Goal: Information Seeking & Learning: Compare options

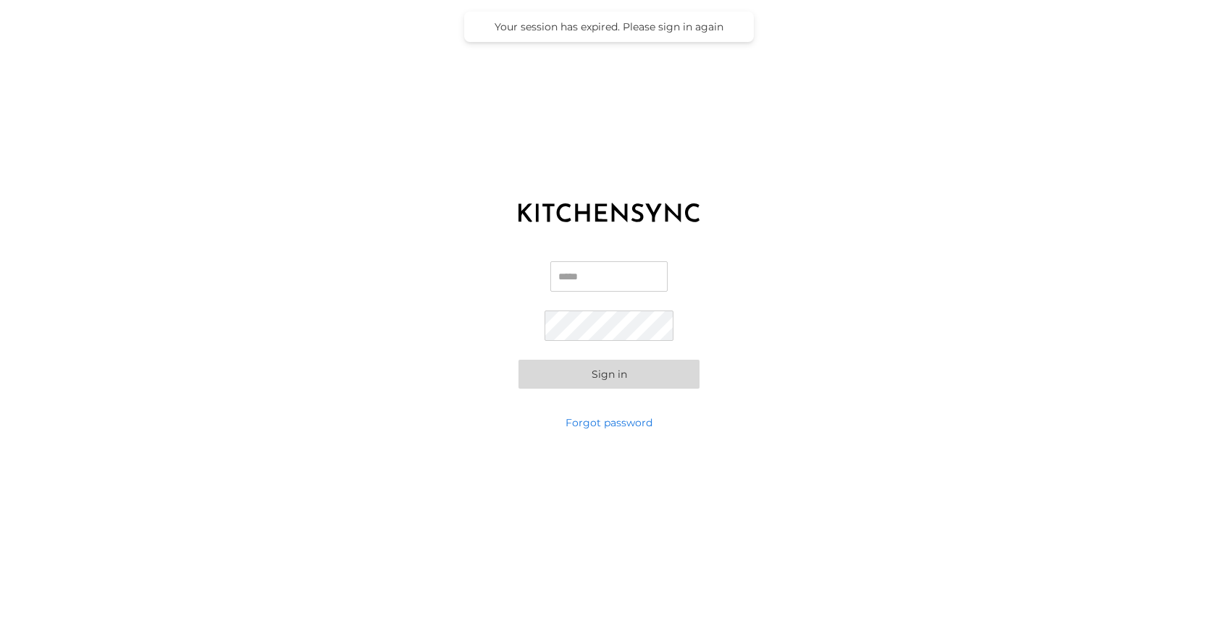
type input "**********"
click at [628, 381] on button "Sign in" at bounding box center [608, 374] width 181 height 29
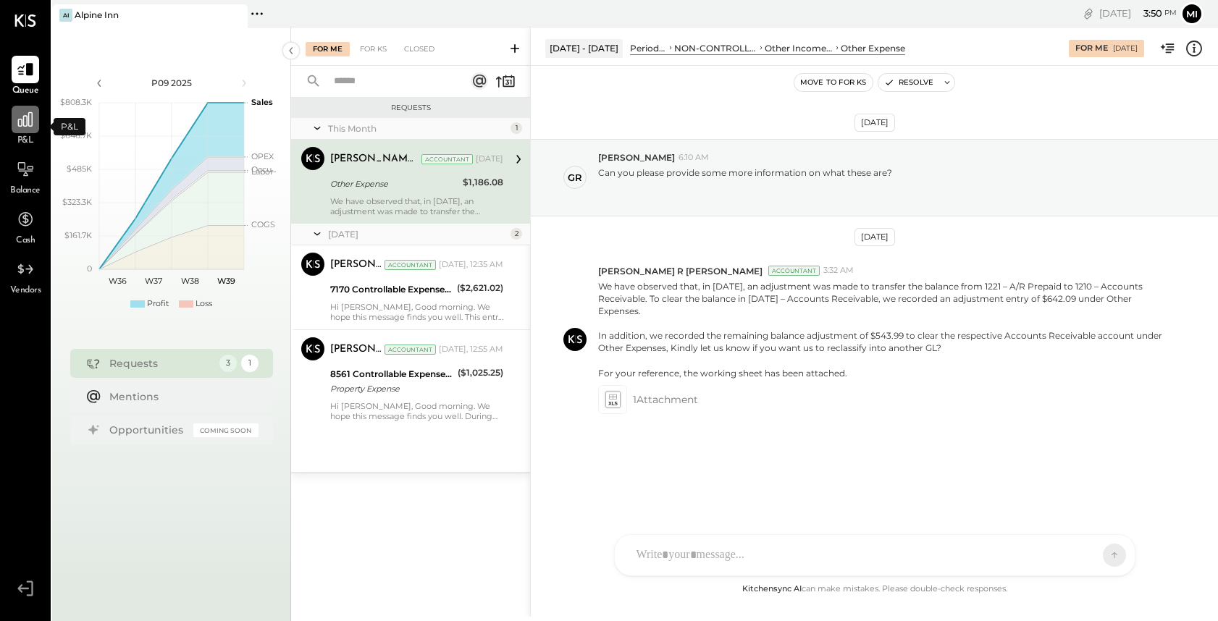
click at [27, 124] on icon at bounding box center [25, 119] width 14 height 14
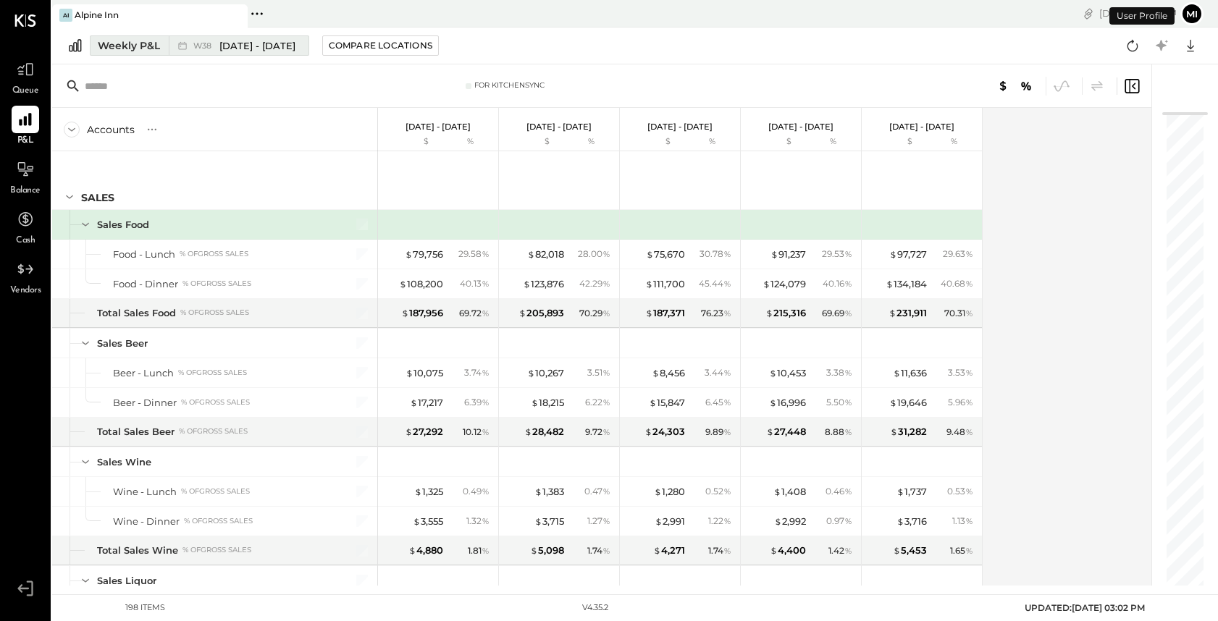
click at [122, 47] on div "Weekly P&L" at bounding box center [129, 45] width 62 height 14
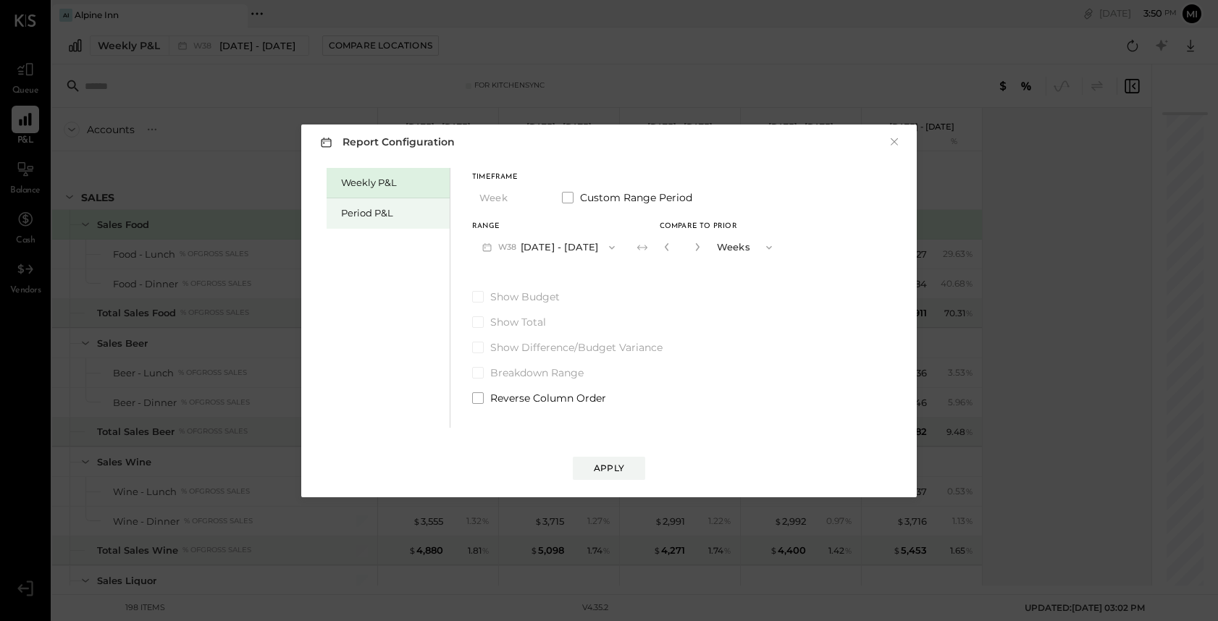
click at [363, 212] on div "Period P&L" at bounding box center [391, 213] width 101 height 14
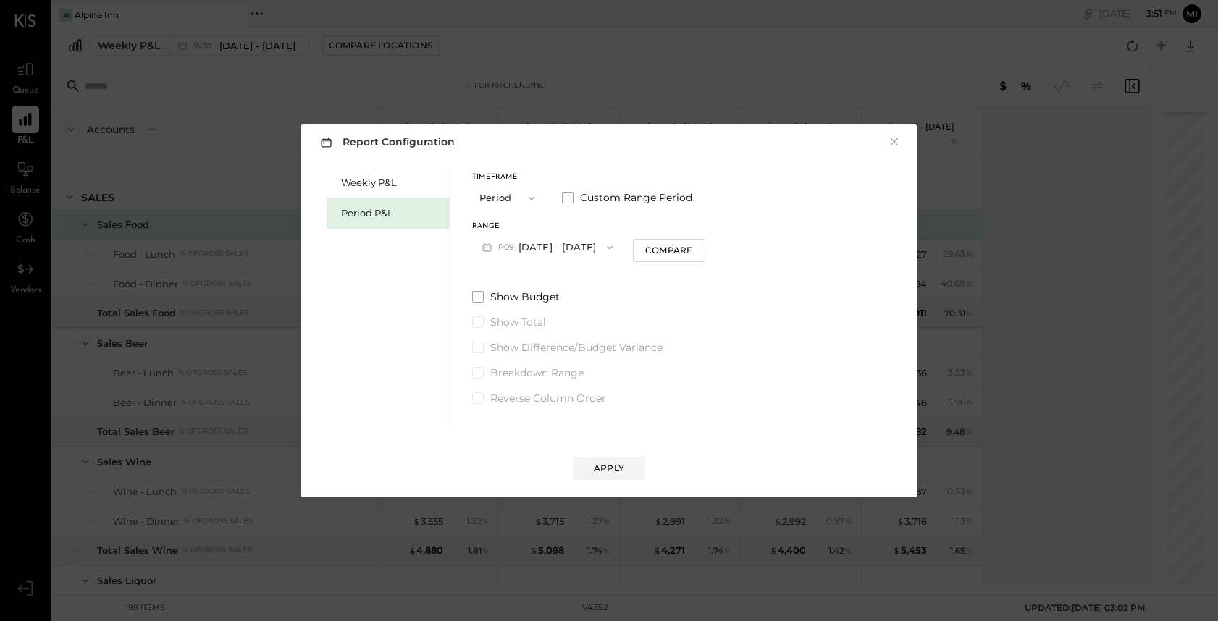
click at [528, 240] on button "P09 [DATE] - [DATE]" at bounding box center [547, 247] width 151 height 27
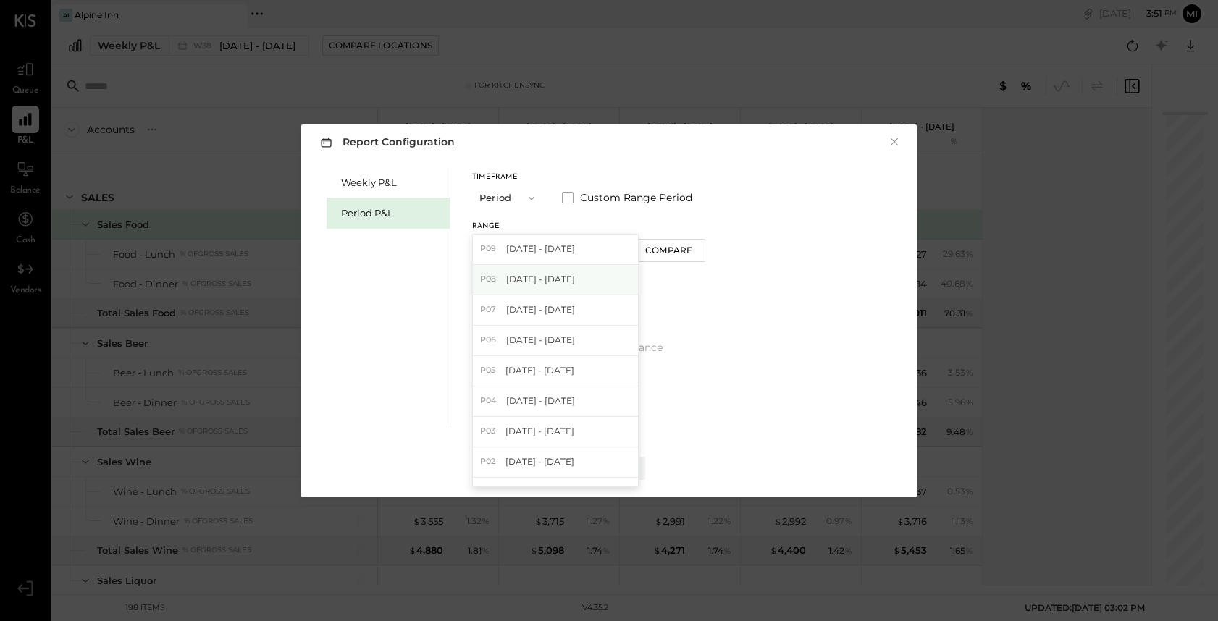
click at [526, 280] on span "[DATE] - [DATE]" at bounding box center [540, 279] width 69 height 12
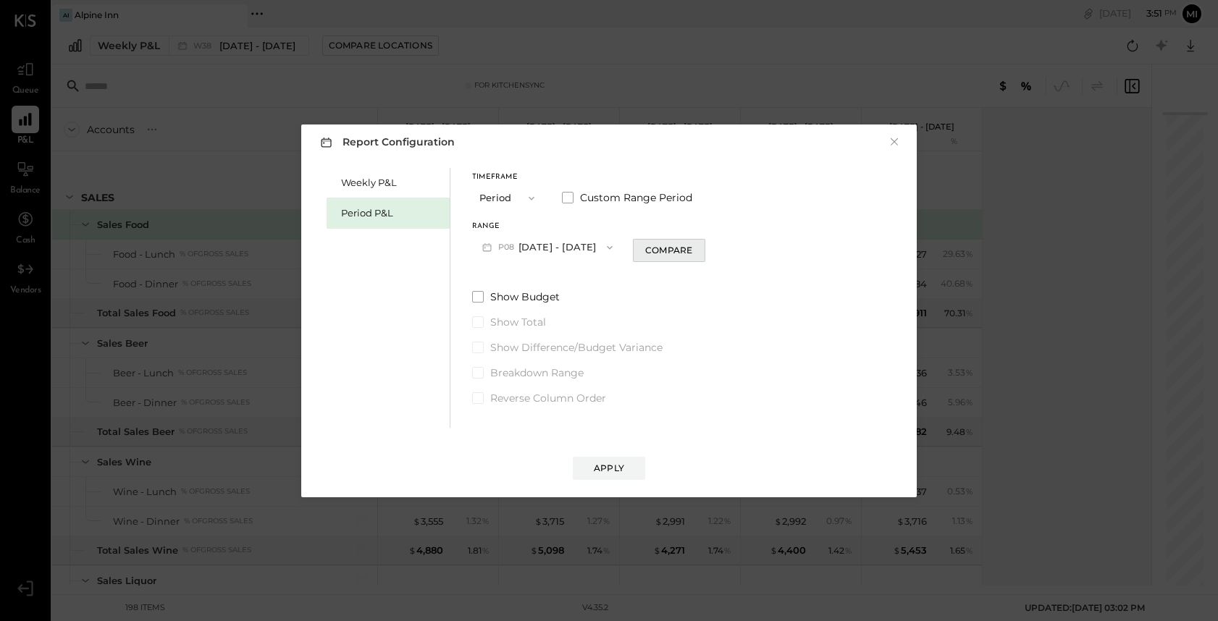
click at [649, 253] on div "Compare" at bounding box center [668, 250] width 47 height 12
click at [664, 247] on icon "button" at bounding box center [664, 247] width 9 height 9
click at [660, 256] on div "Compare" at bounding box center [668, 250] width 47 height 12
click at [691, 252] on button "button" at bounding box center [695, 247] width 12 height 16
type input "*"
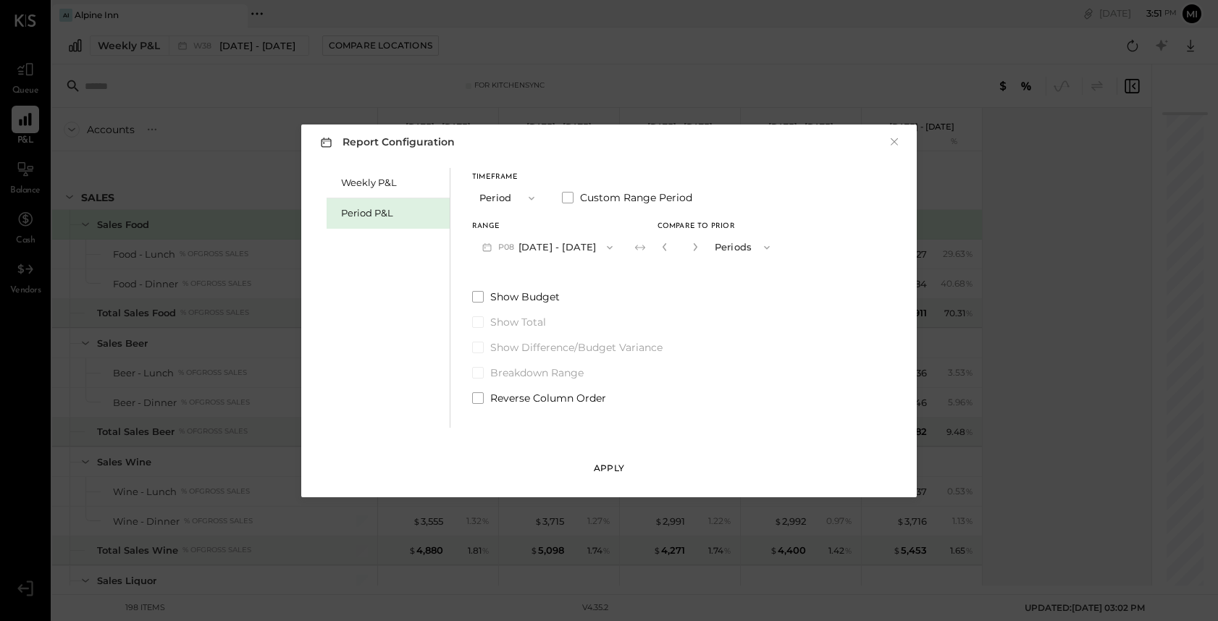
click at [607, 468] on div "Apply" at bounding box center [609, 468] width 30 height 12
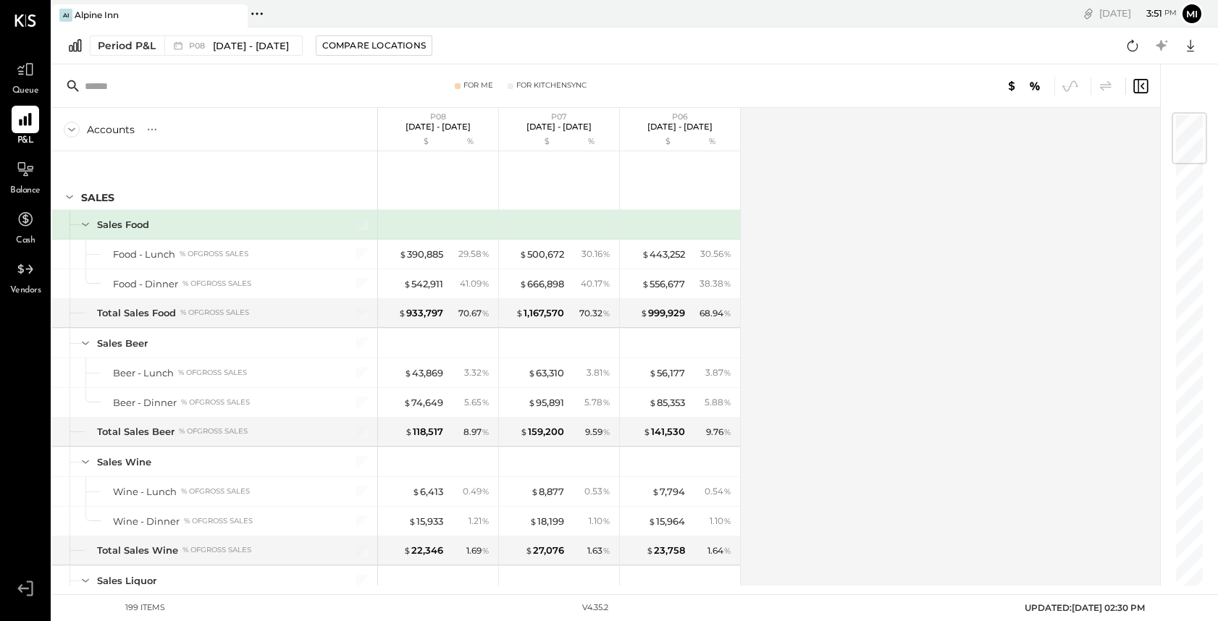
click at [114, 88] on input "text" at bounding box center [199, 86] width 228 height 26
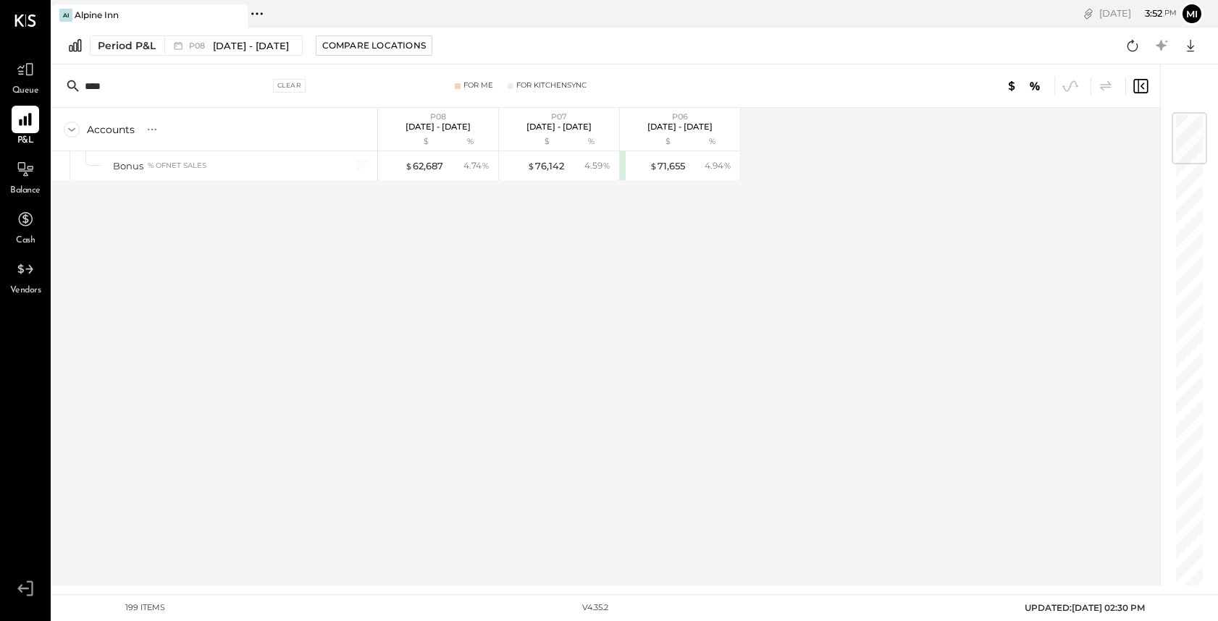
drag, startPoint x: 125, startPoint y: 90, endPoint x: 47, endPoint y: 87, distance: 77.5
click at [47, 87] on div "Queue P&L Balance Cash Vendors v 4.35.2 AI Alpine Inn Pinned Locations ( 1 ) [G…" at bounding box center [609, 310] width 1218 height 621
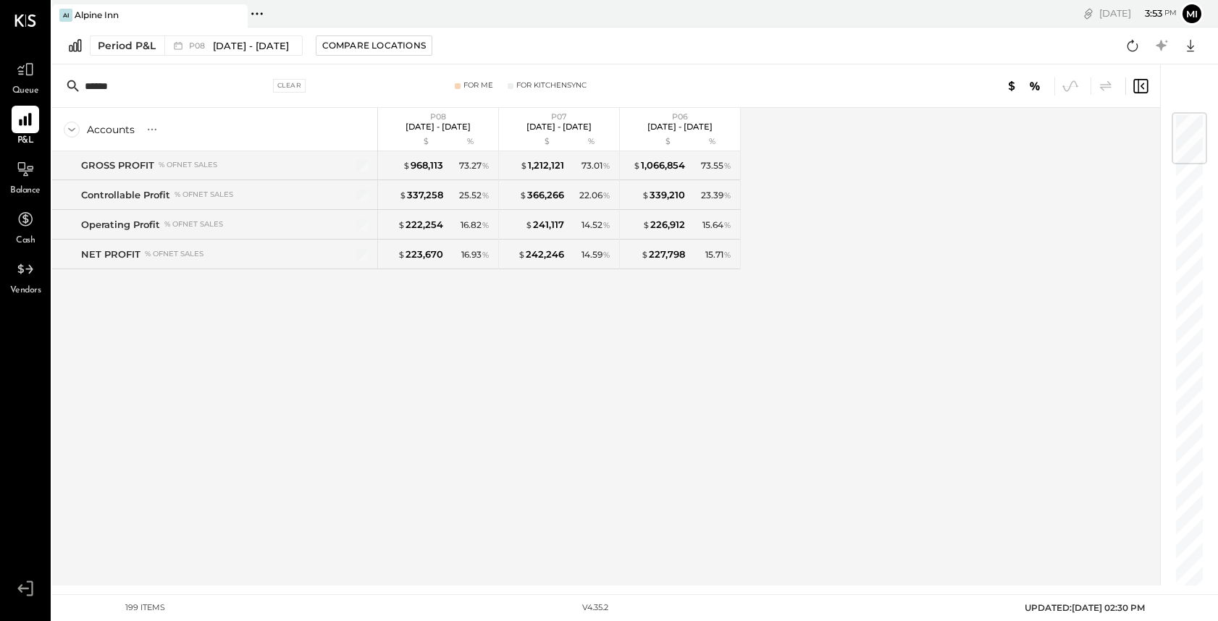
type input "******"
